Goal: Navigation & Orientation: Find specific page/section

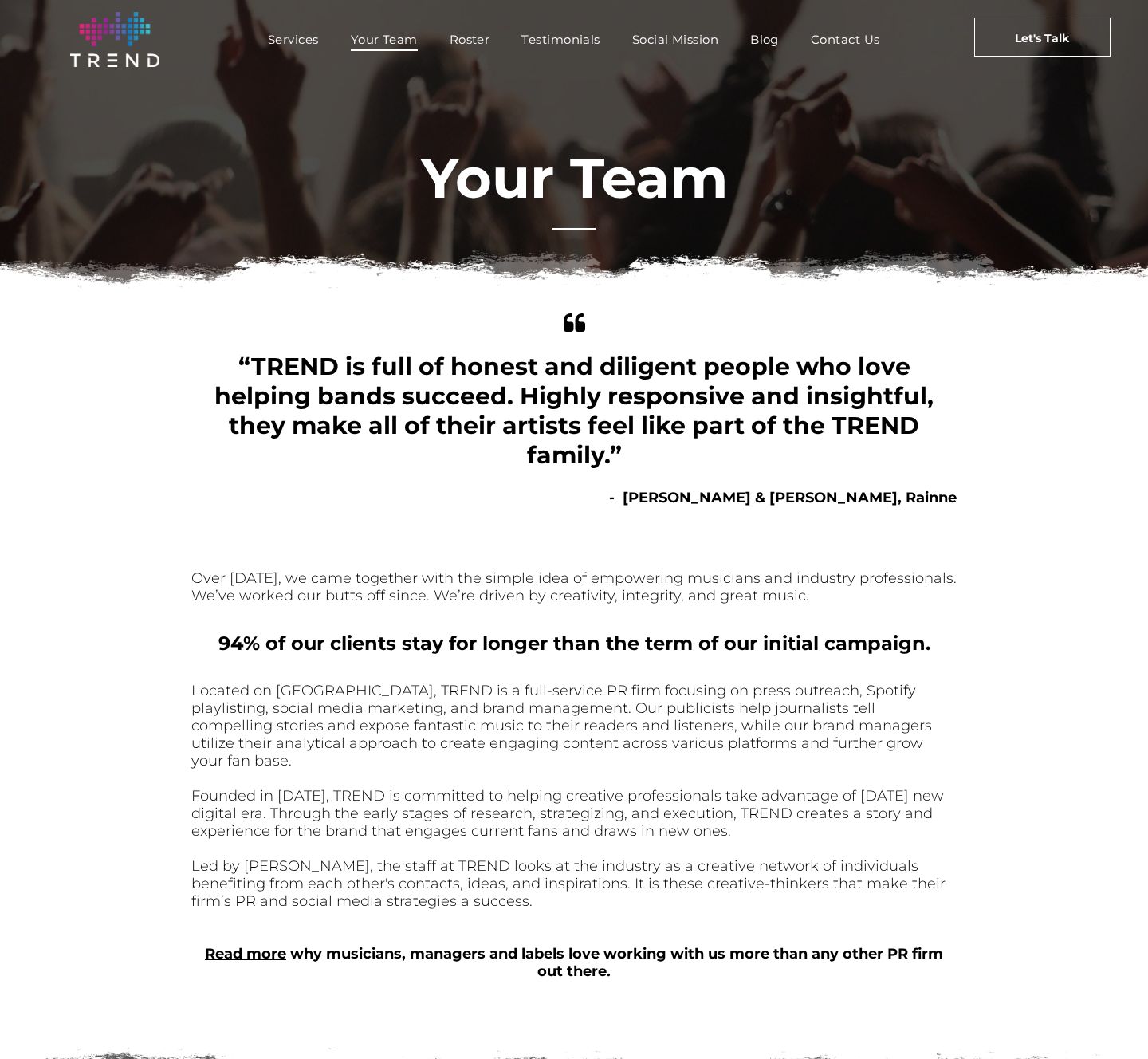
click at [381, 43] on span "Your Team" at bounding box center [384, 39] width 67 height 23
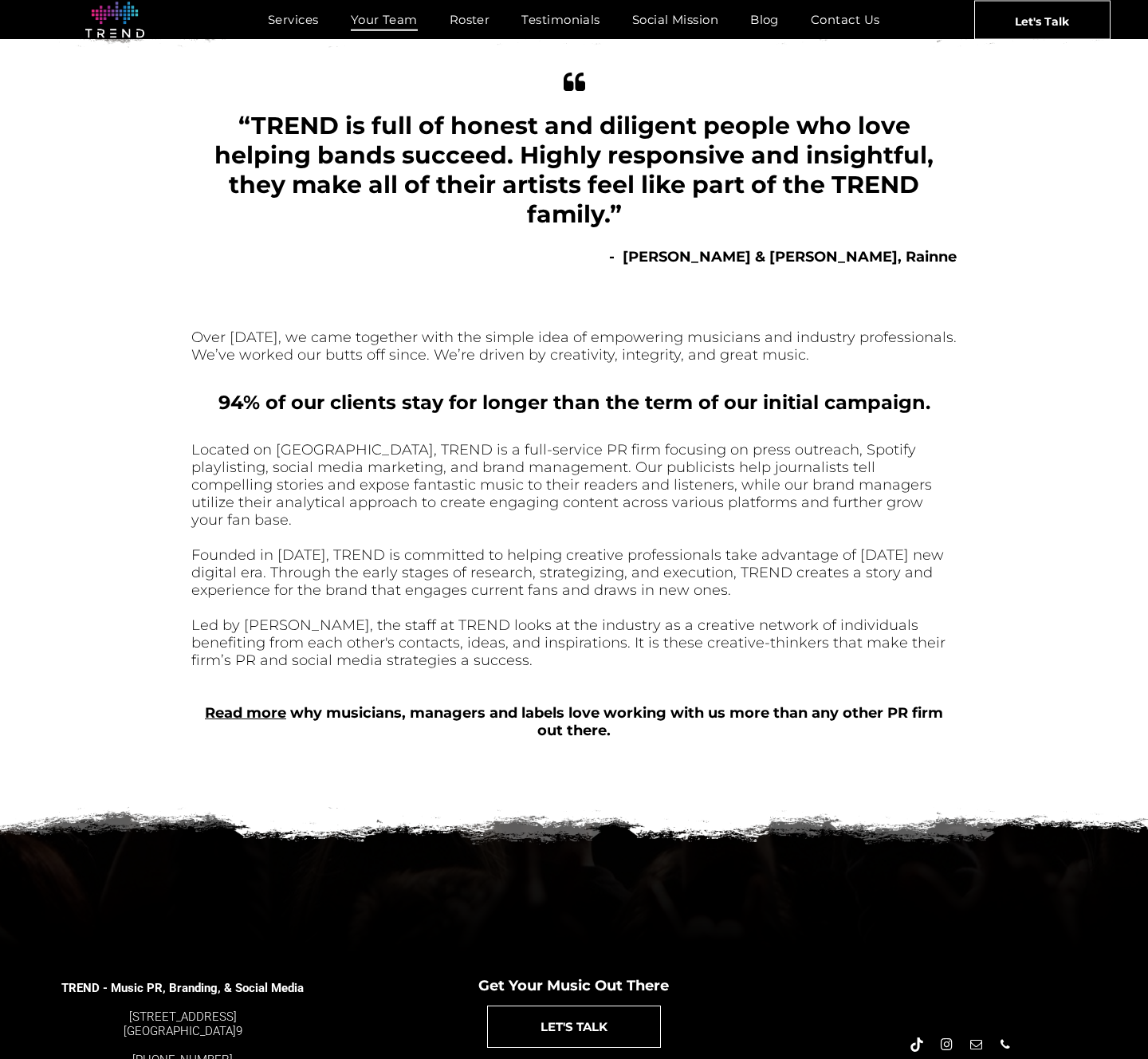
scroll to position [292, 0]
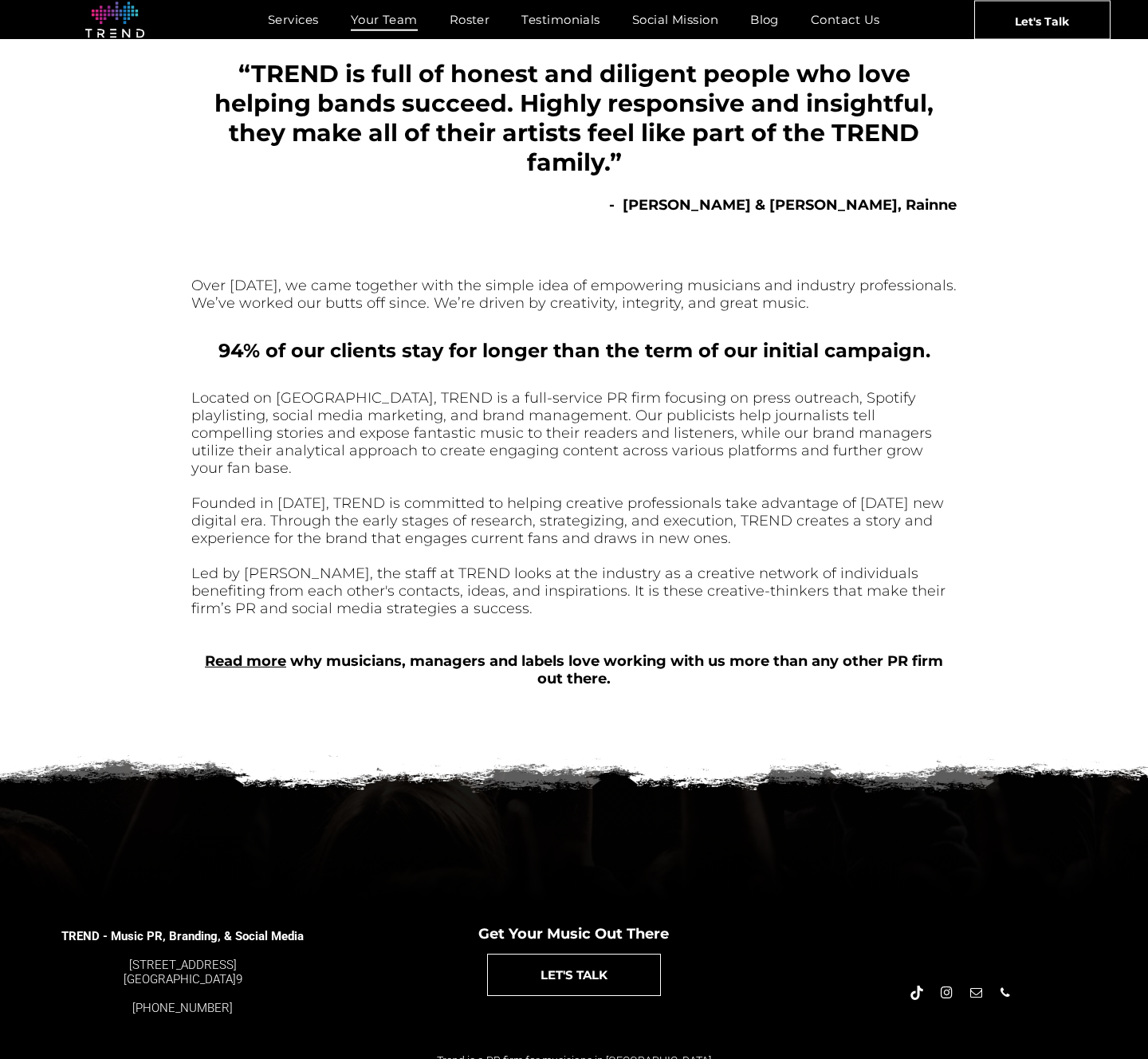
click at [376, 801] on div at bounding box center [574, 819] width 1148 height 166
click at [658, 19] on span "Social Mission" at bounding box center [675, 20] width 86 height 23
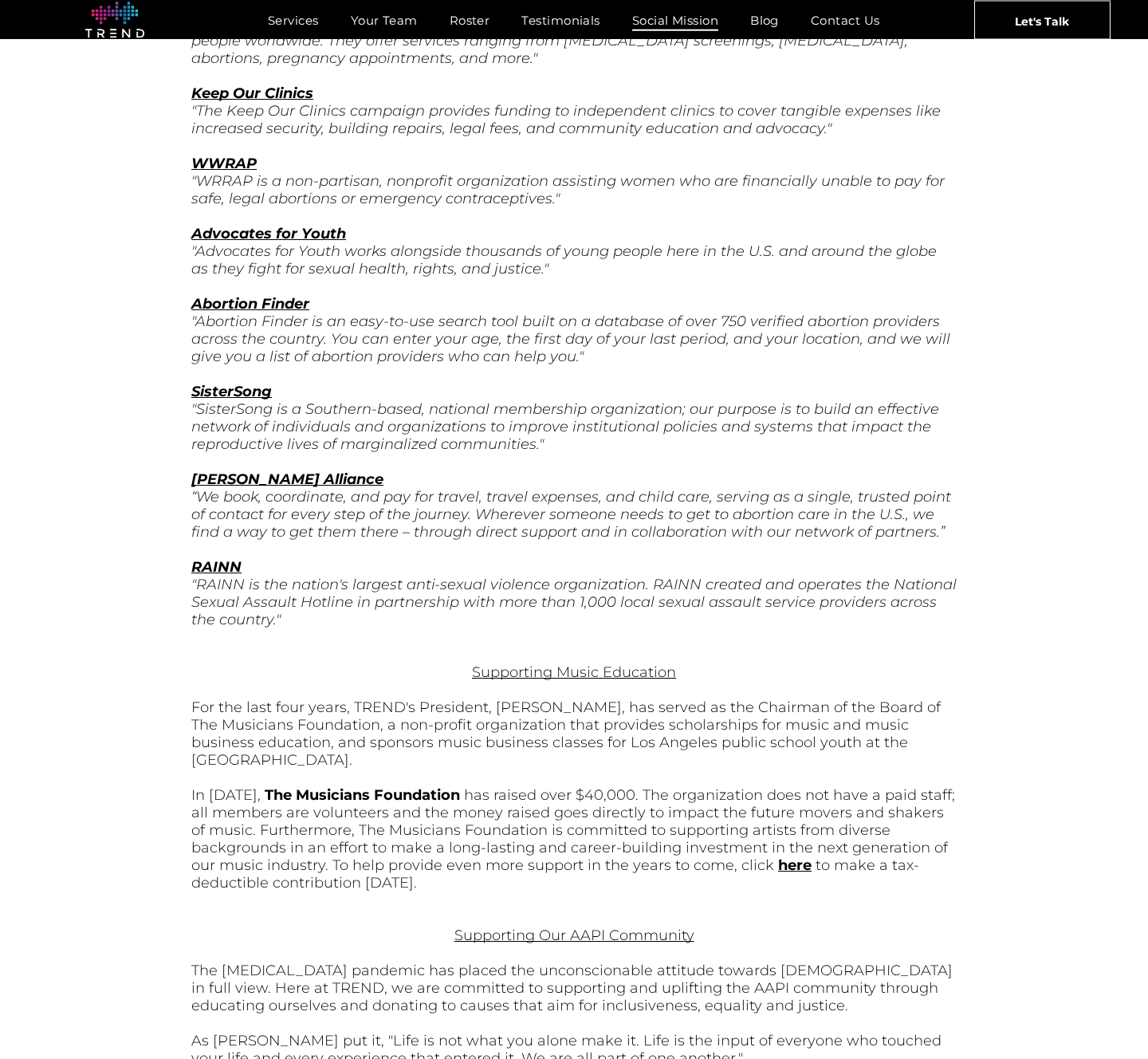
scroll to position [1422, 0]
